Goal: Task Accomplishment & Management: Use online tool/utility

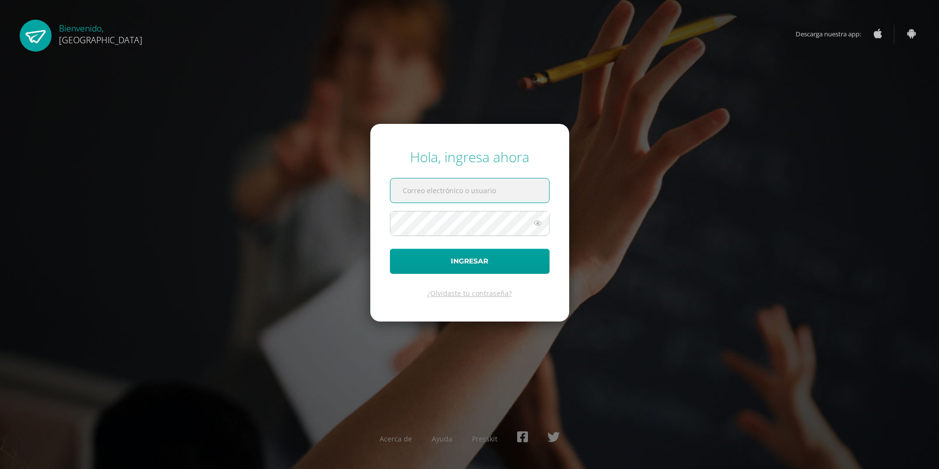
type input "2019253@colegiobelga.edu.gt"
click at [493, 274] on form "Hola, ingresa ahora 2019253@colegiobelga.edu.gt Ingresar ¿Olvidaste tu contrase…" at bounding box center [469, 222] width 199 height 197
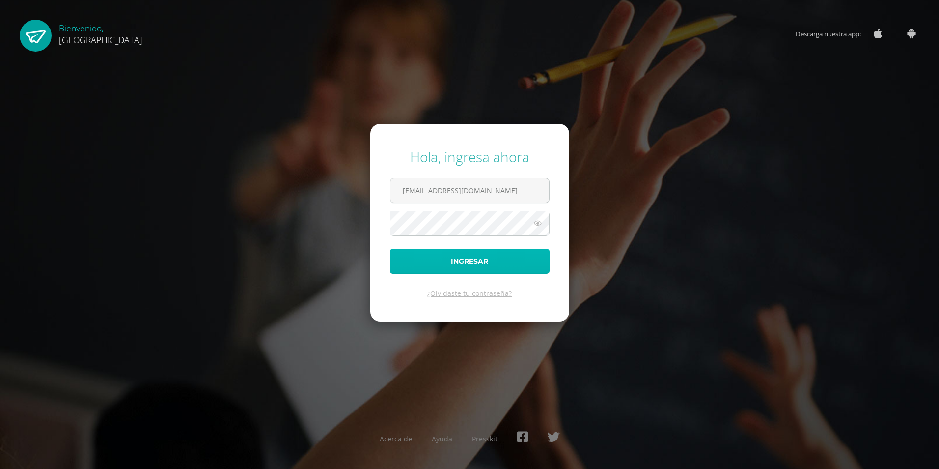
click at [495, 261] on button "Ingresar" at bounding box center [470, 261] width 160 height 25
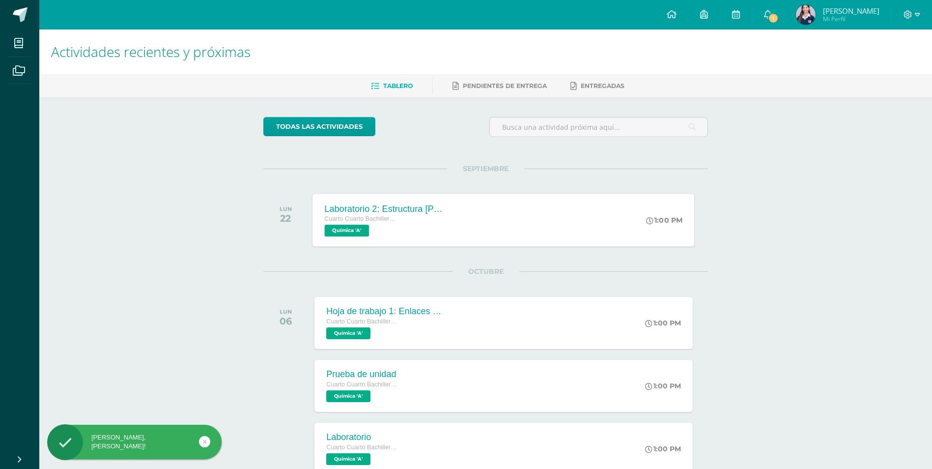
click at [479, 236] on div "Laboratorio 2: Estructura [PERSON_NAME] Cuarto Cuarto Bachillerato en Ciencias …" at bounding box center [504, 220] width 382 height 53
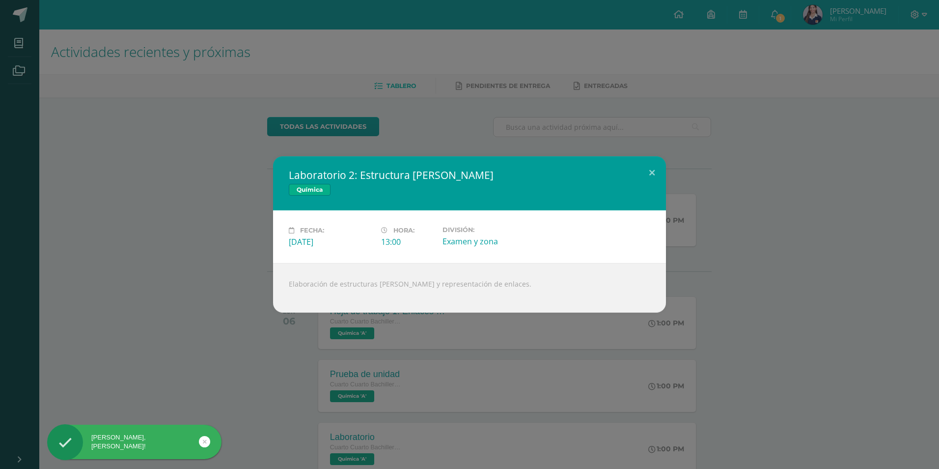
click at [476, 111] on div "Laboratorio 2: Estructura [PERSON_NAME] Química Fecha: [DATE] Hora: 13:00 Divis…" at bounding box center [469, 234] width 939 height 469
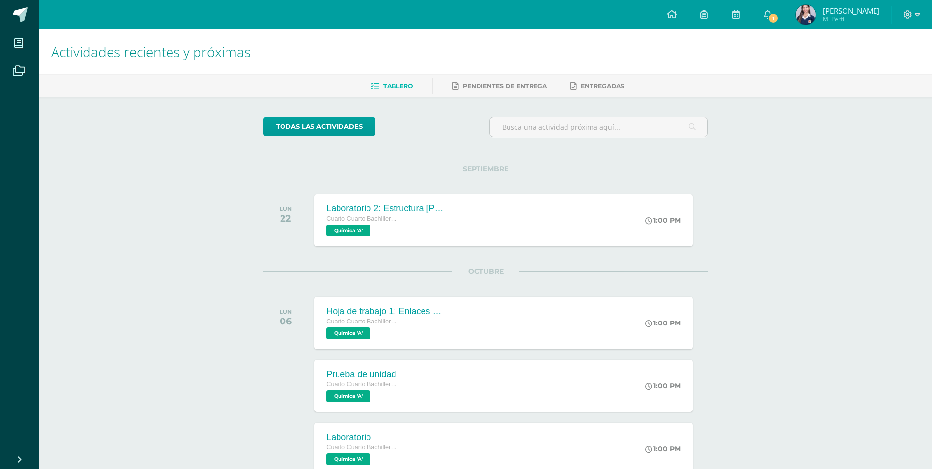
click at [793, 254] on div "Actividades recientes y próximas Tablero Pendientes de entrega Entregadas todas…" at bounding box center [485, 331] width 893 height 604
